Goal: Consume media (video, audio): Consume media (video, audio)

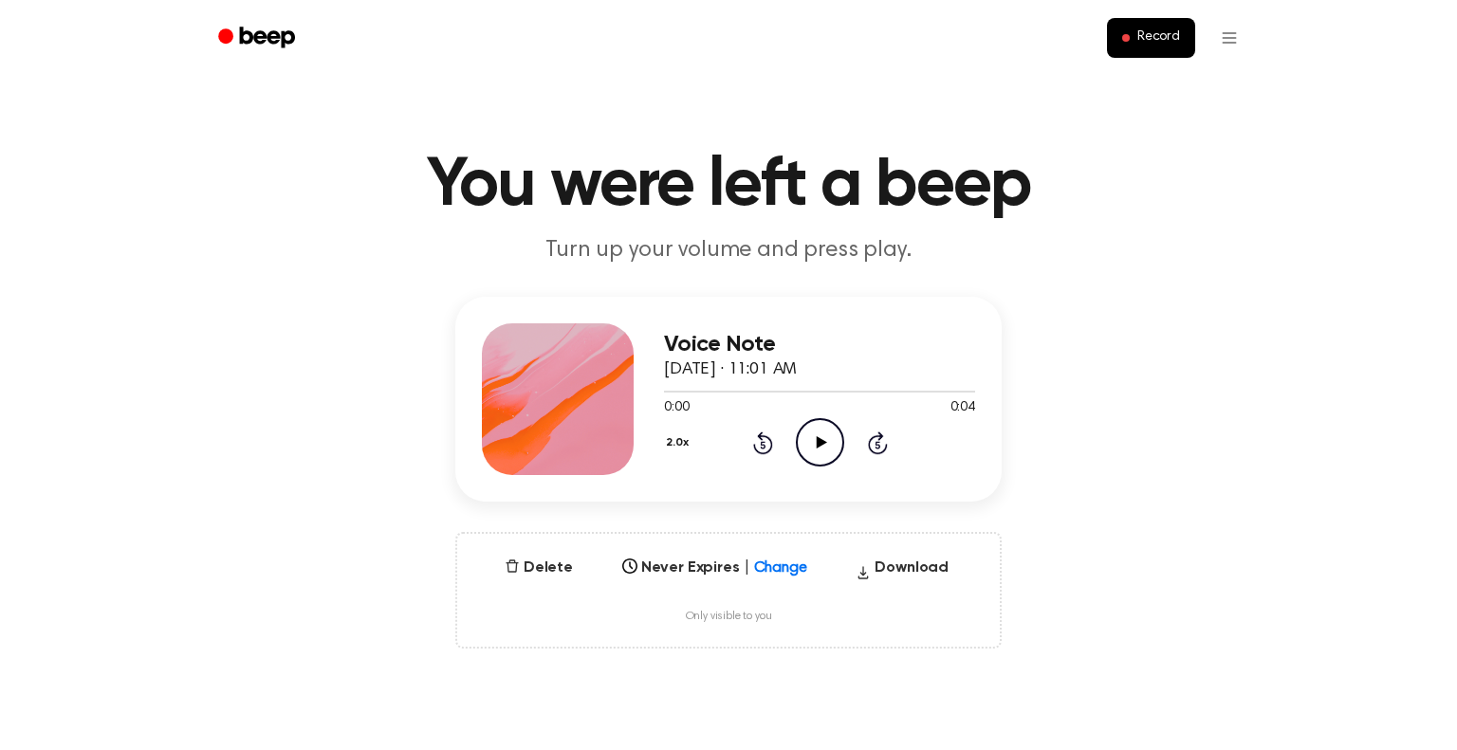
click at [803, 432] on icon "Play Audio" at bounding box center [820, 442] width 48 height 48
click at [807, 442] on icon "Play Audio" at bounding box center [820, 442] width 48 height 48
click at [684, 442] on button "2.0x" at bounding box center [679, 443] width 31 height 32
click at [679, 522] on div "0.8x" at bounding box center [688, 518] width 35 height 20
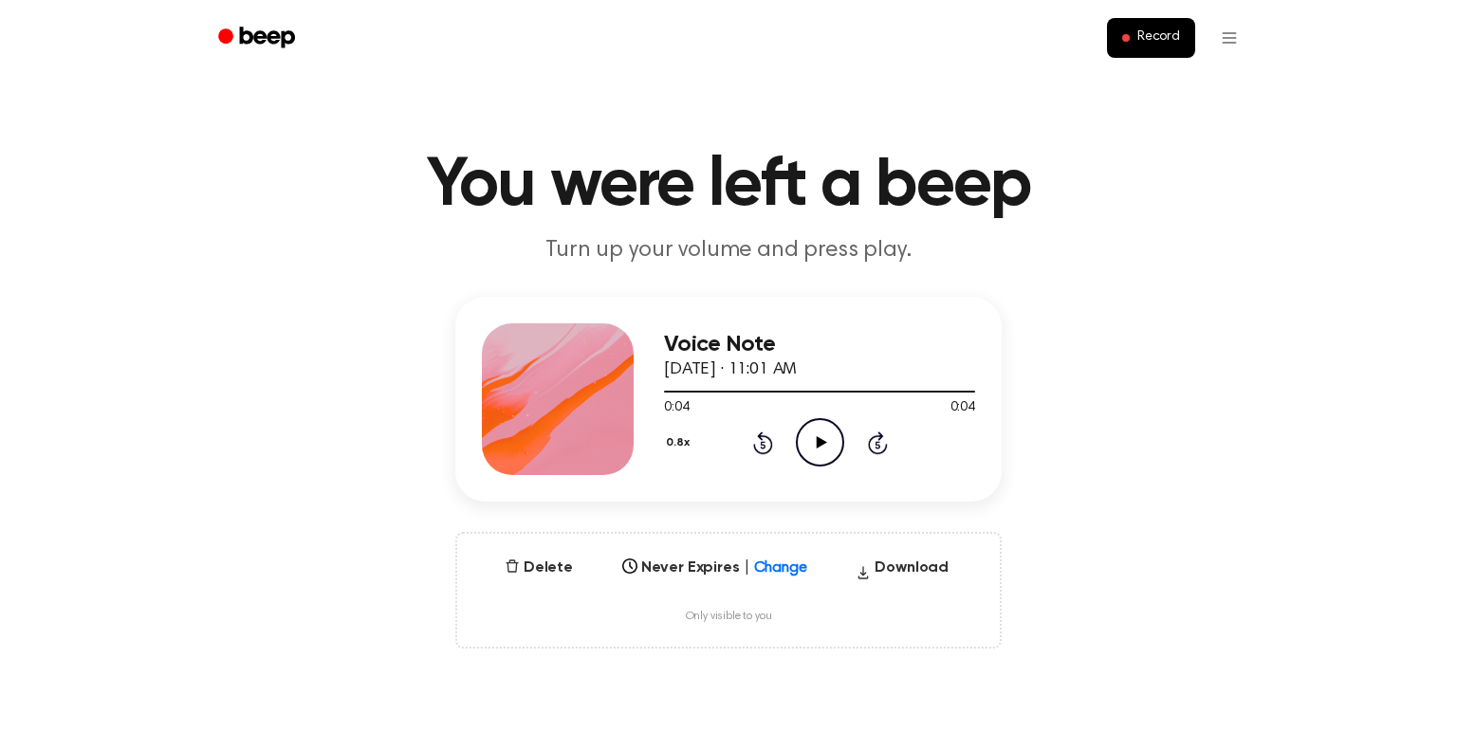
click at [813, 441] on icon "Play Audio" at bounding box center [820, 442] width 48 height 48
click at [812, 434] on icon "Pause Audio" at bounding box center [820, 442] width 48 height 48
click at [686, 431] on button "0.8x" at bounding box center [680, 443] width 32 height 32
click at [686, 669] on div "2.0x" at bounding box center [700, 658] width 73 height 35
click at [820, 450] on icon "Play Audio" at bounding box center [820, 442] width 48 height 48
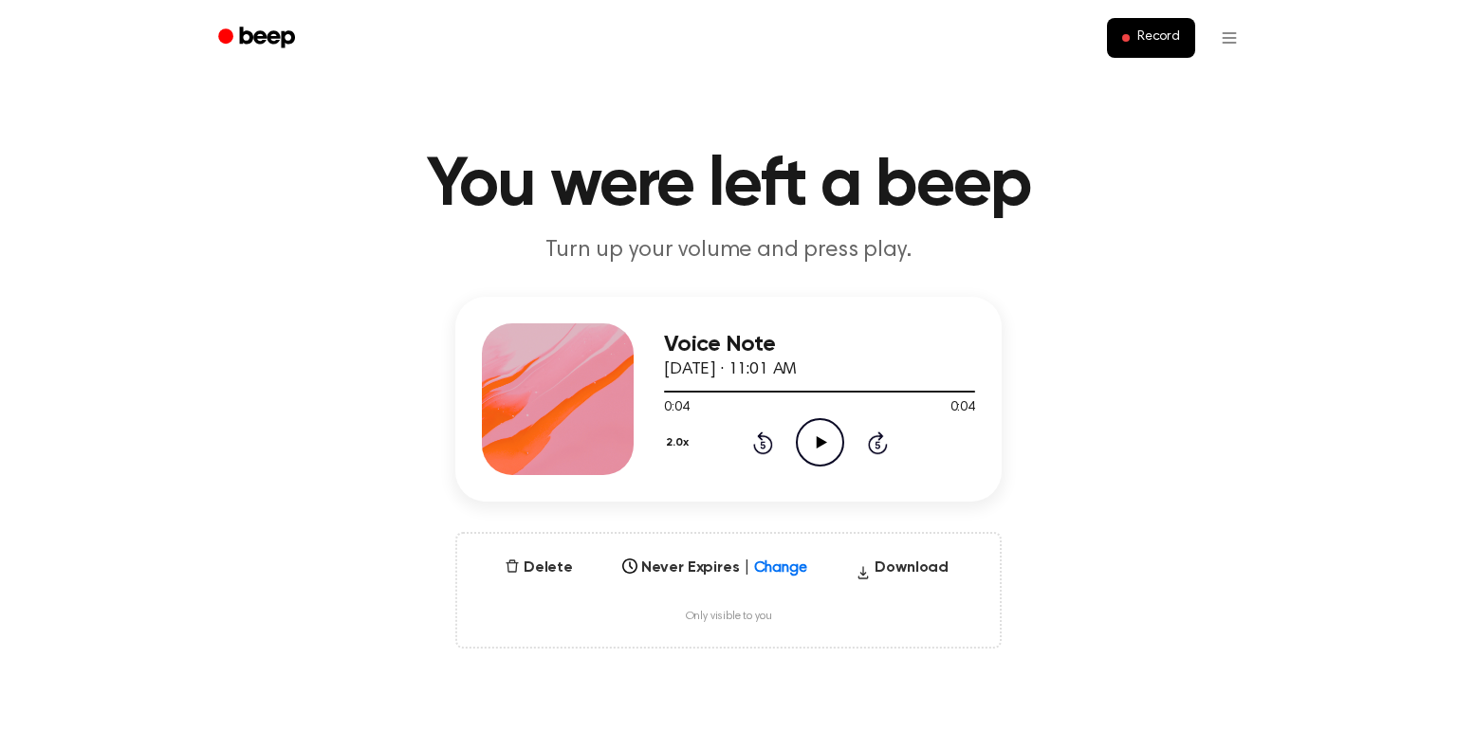
click at [819, 448] on icon "Play Audio" at bounding box center [820, 442] width 48 height 48
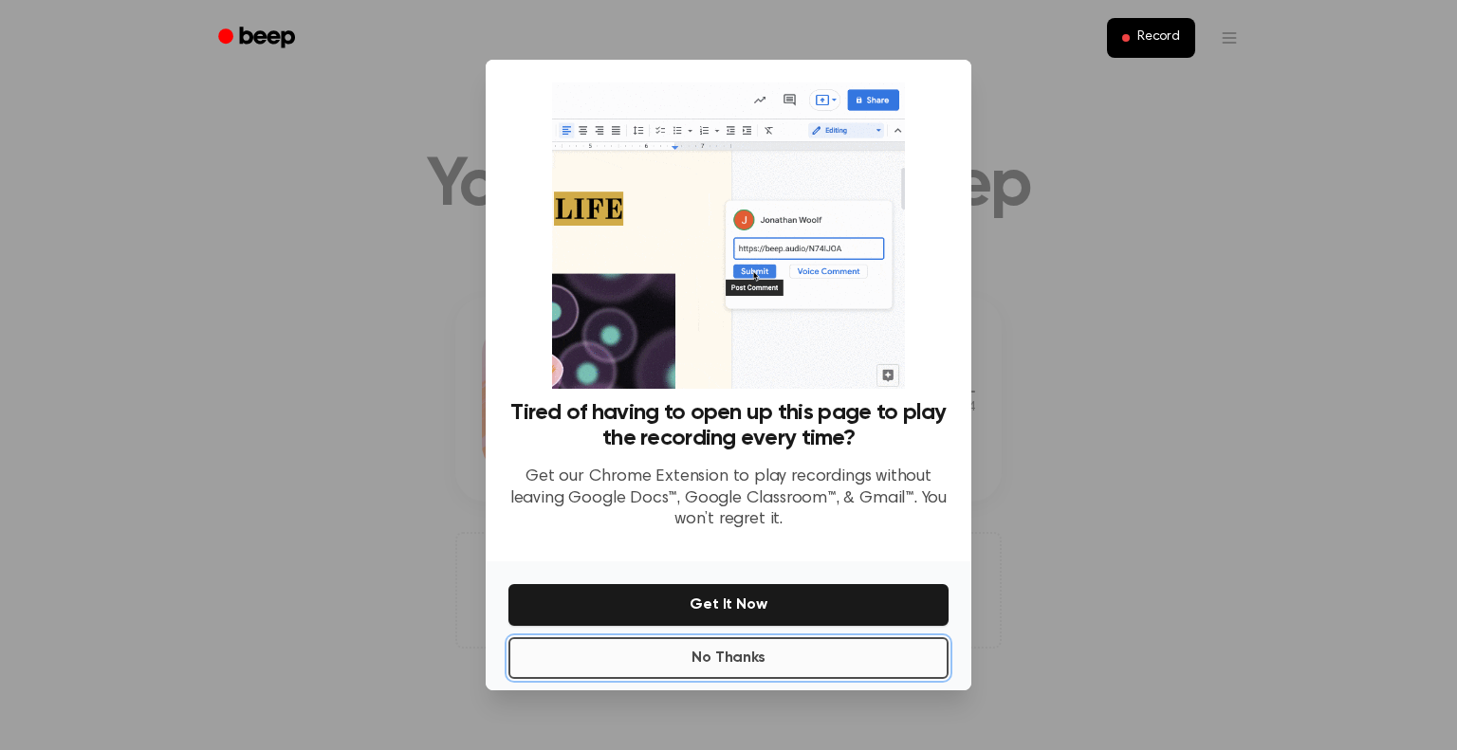
click at [673, 666] on button "No Thanks" at bounding box center [728, 658] width 440 height 42
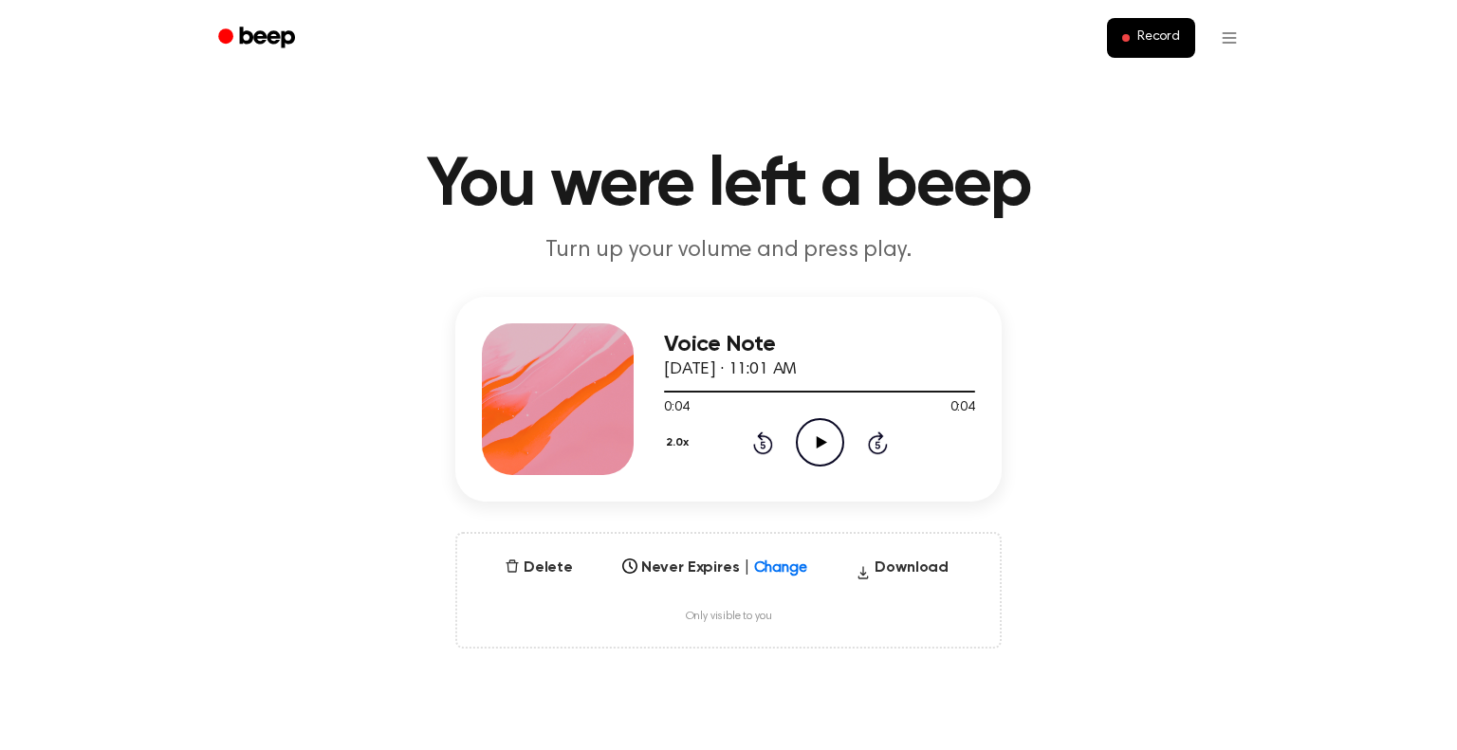
click at [809, 445] on icon "Play Audio" at bounding box center [820, 442] width 48 height 48
click at [809, 444] on icon "Play Audio" at bounding box center [820, 442] width 48 height 48
